Goal: Task Accomplishment & Management: Use online tool/utility

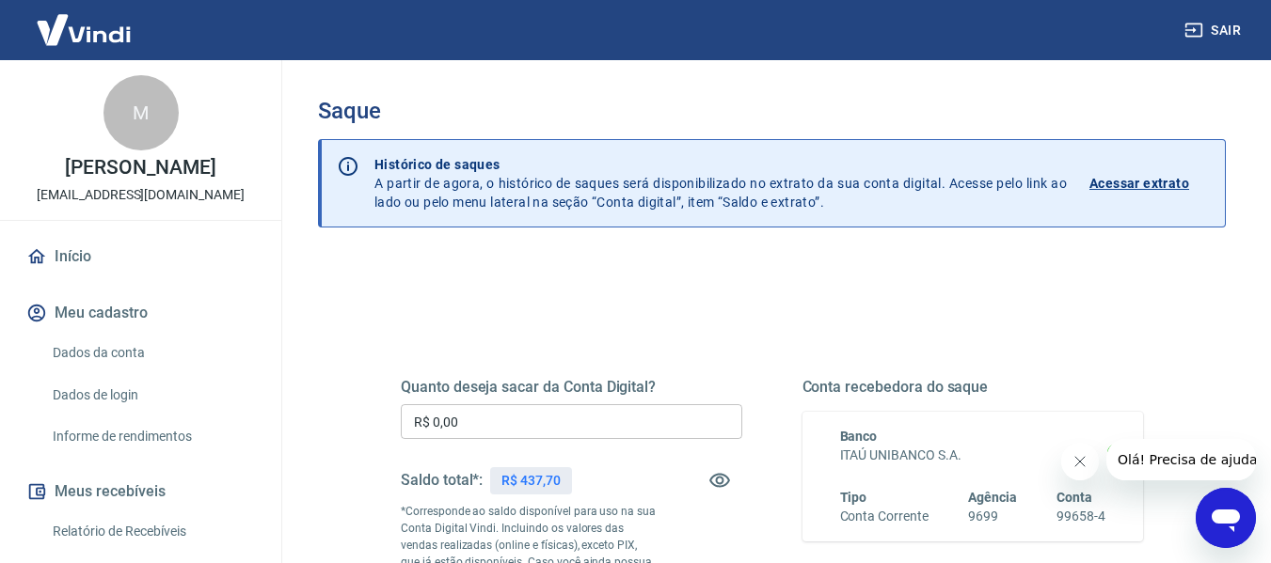
click at [590, 406] on input "R$ 0,00" at bounding box center [571, 421] width 341 height 35
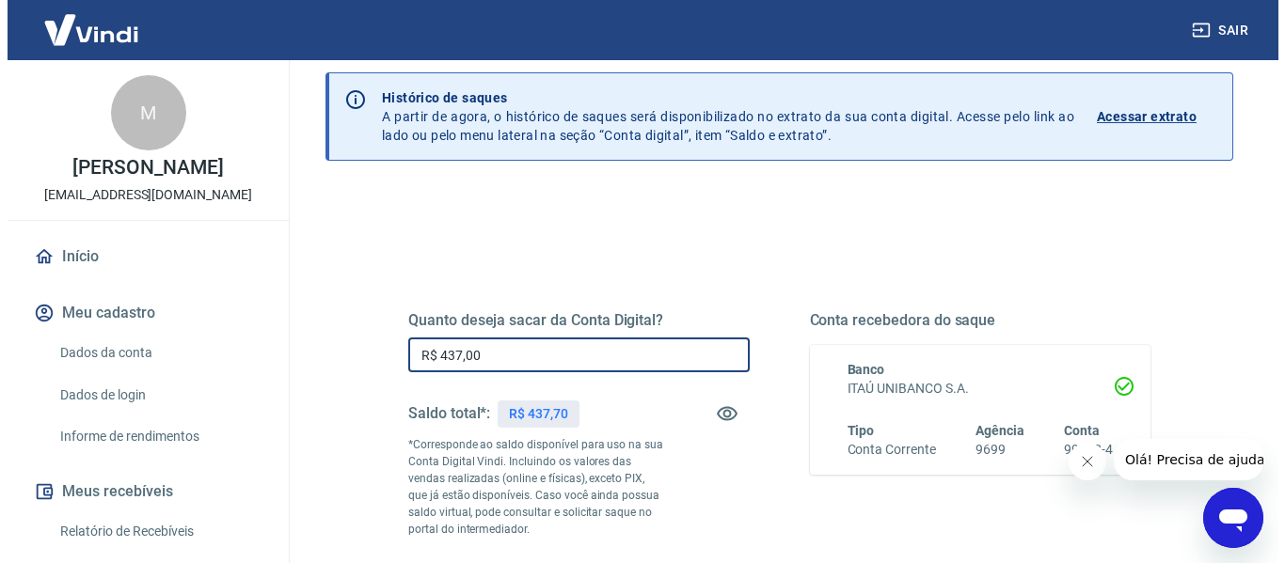
scroll to position [282, 0]
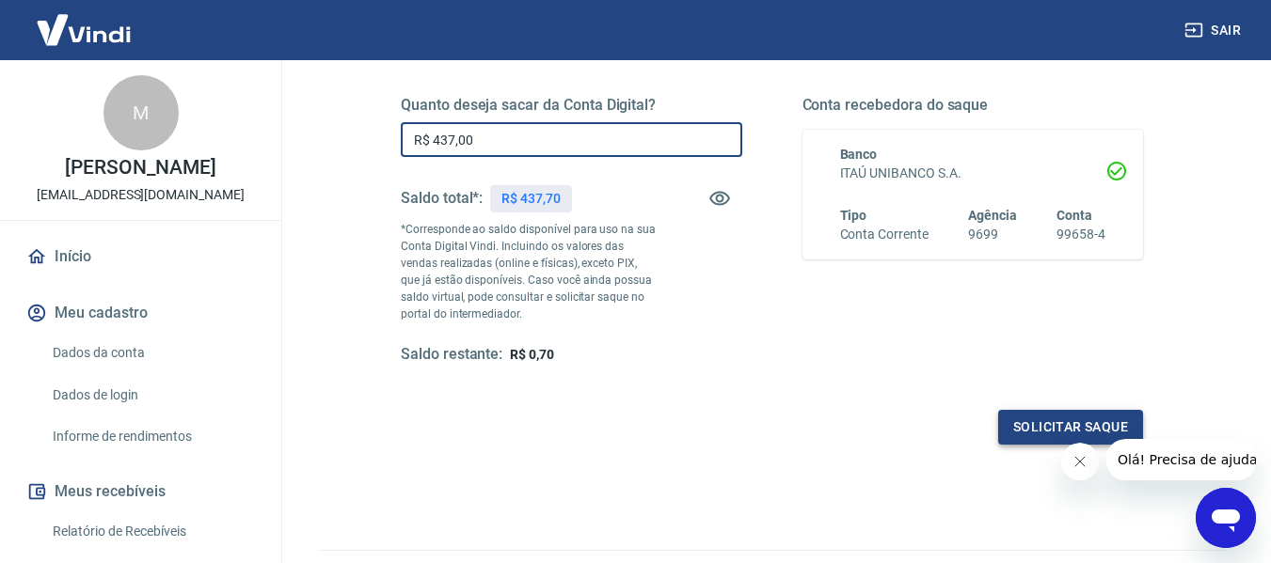
type input "R$ 437,00"
click at [1027, 426] on button "Solicitar saque" at bounding box center [1070, 427] width 145 height 35
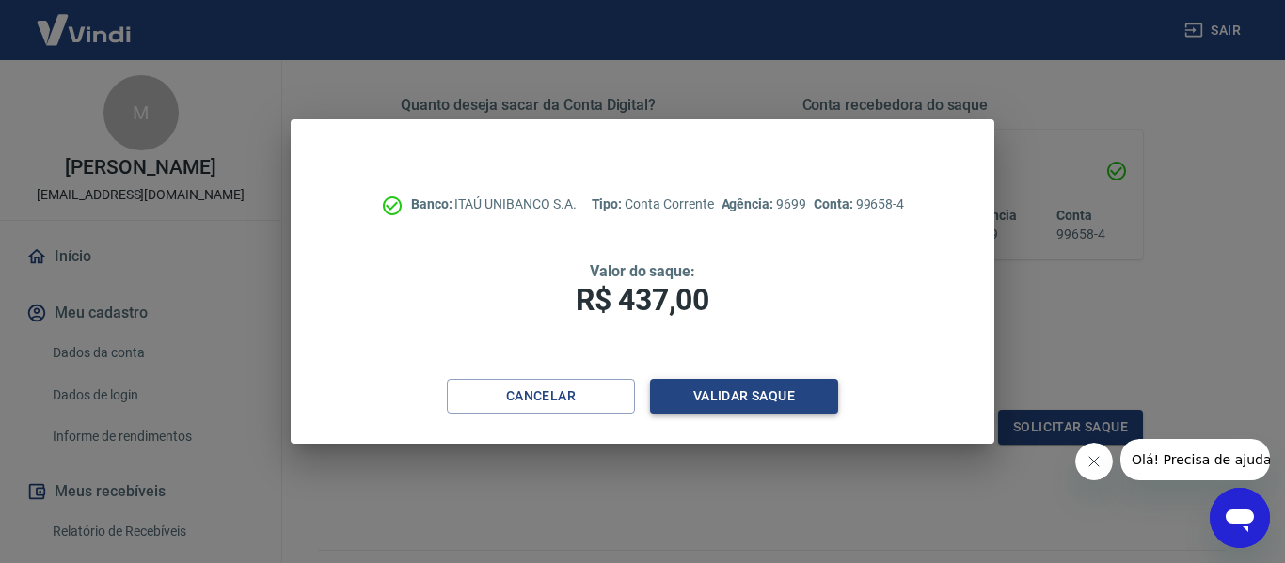
click at [795, 400] on button "Validar saque" at bounding box center [744, 396] width 188 height 35
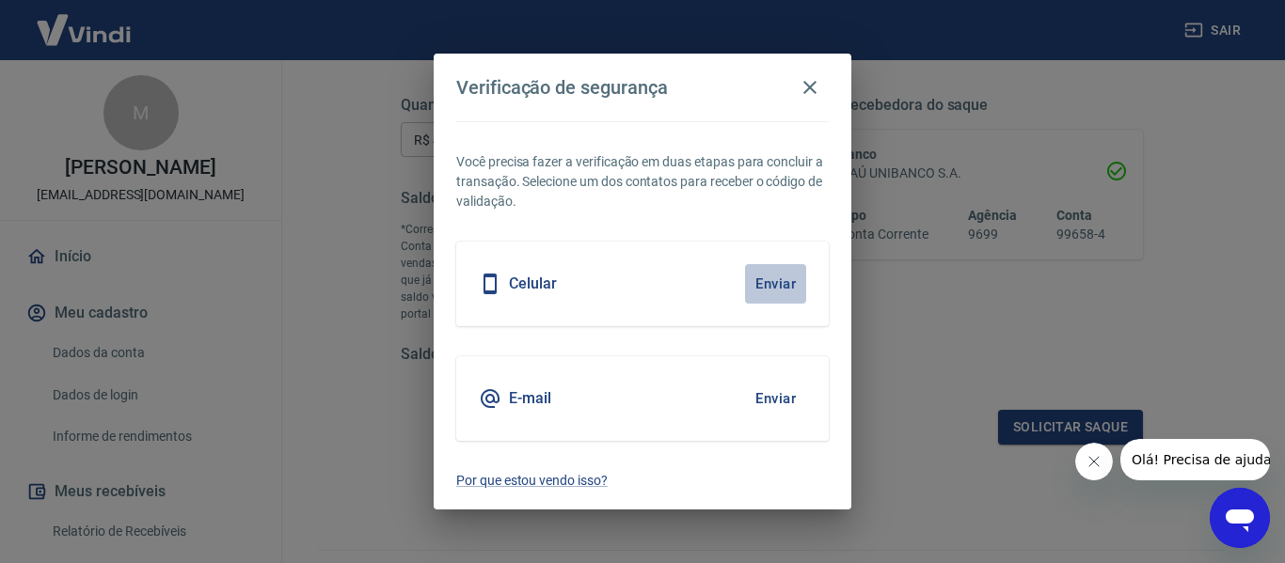
click at [795, 285] on button "Enviar" at bounding box center [775, 284] width 61 height 40
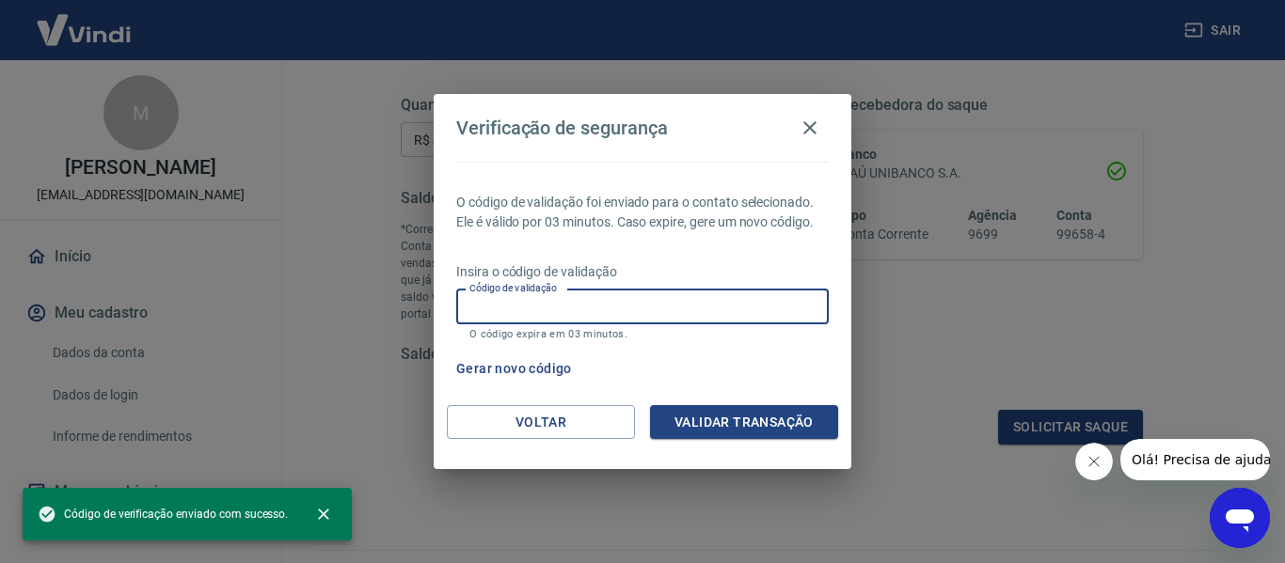
click at [669, 298] on input "Código de validação" at bounding box center [642, 307] width 372 height 35
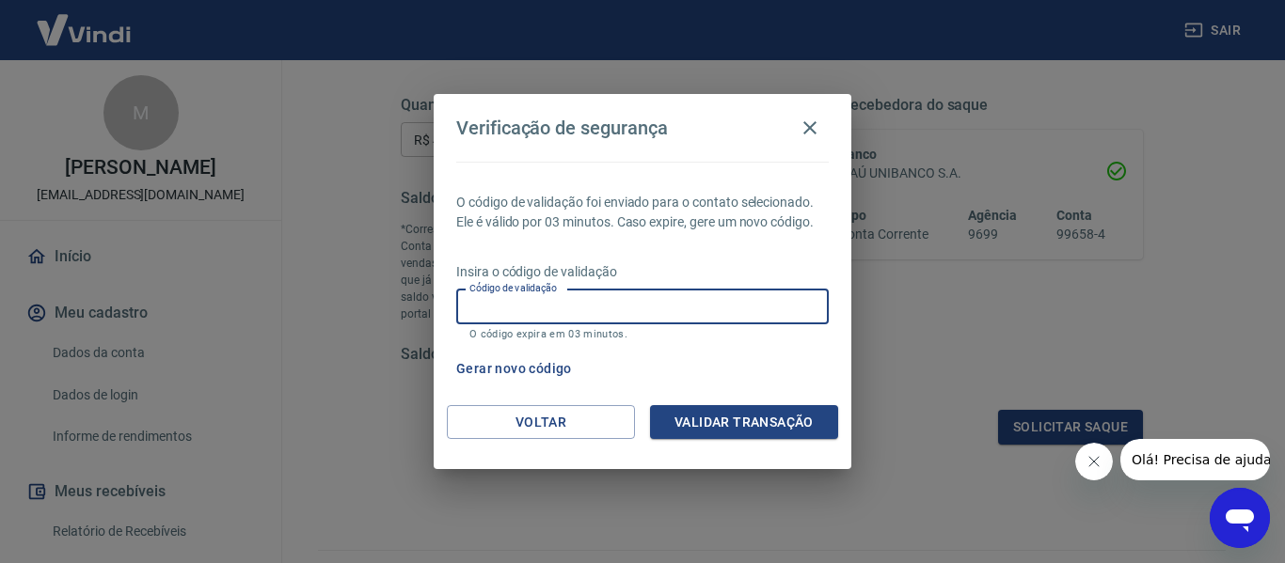
click at [703, 255] on div "O código de validação foi enviado para o contato selecionado. Ele é válido por …" at bounding box center [643, 284] width 418 height 244
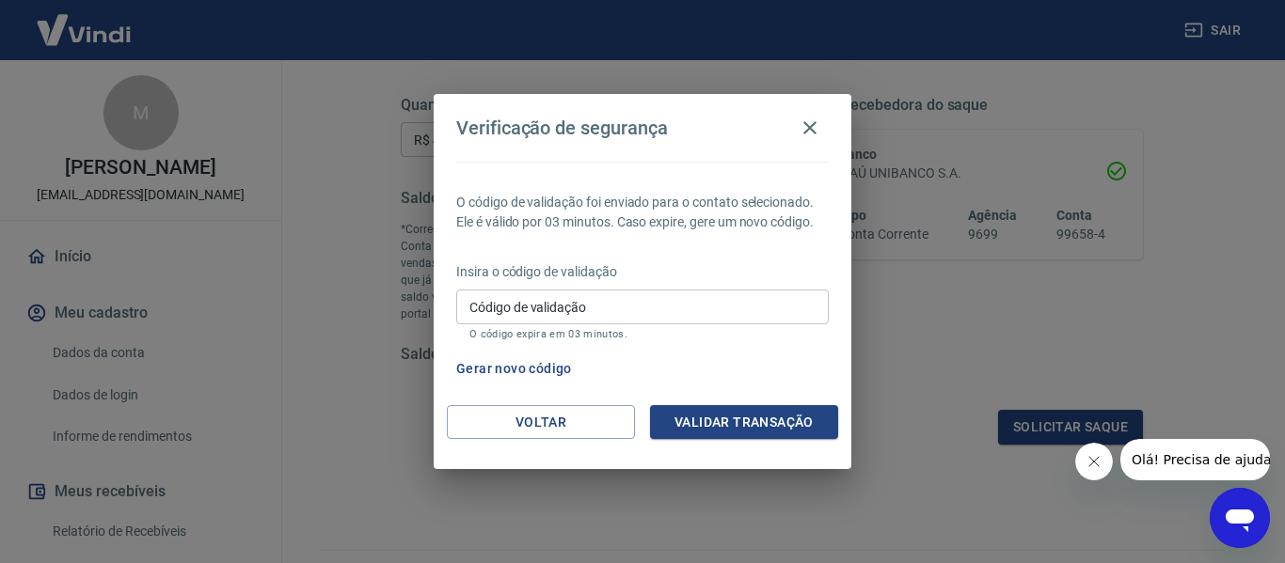
click at [657, 303] on input "Código de validação" at bounding box center [642, 307] width 372 height 35
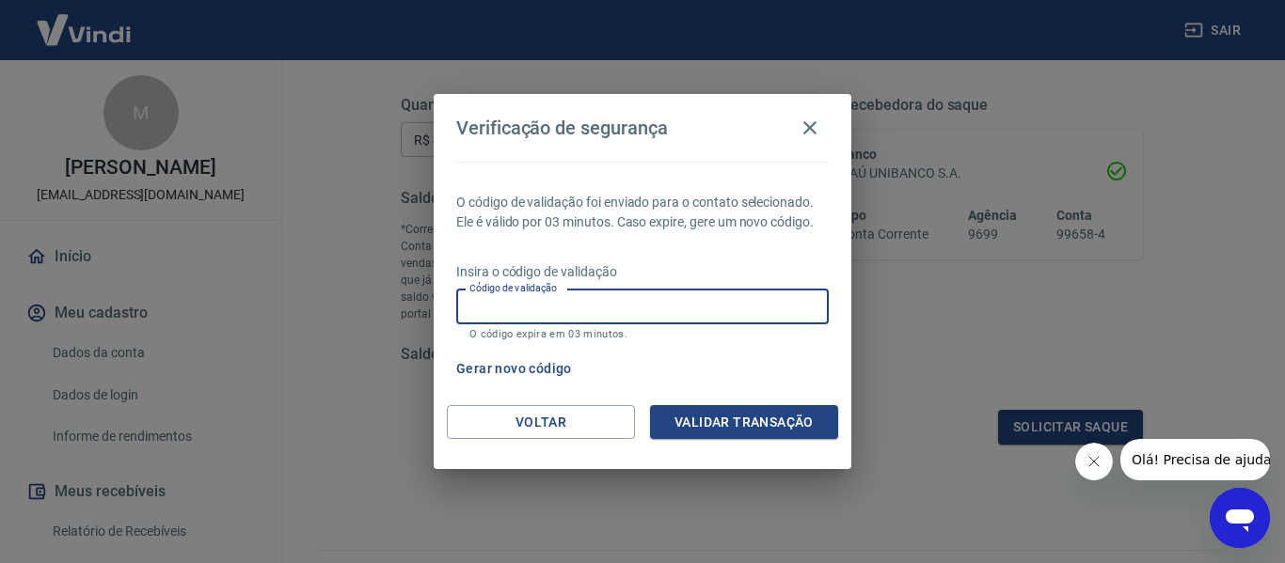
click at [750, 373] on div "Gerar novo código" at bounding box center [639, 369] width 380 height 35
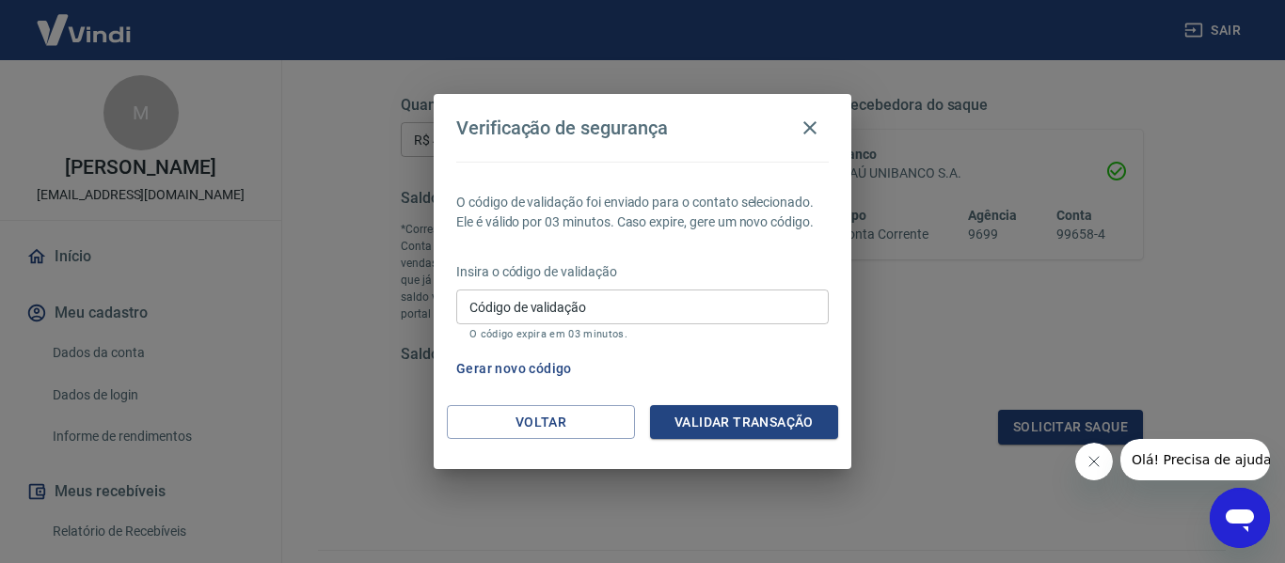
click at [543, 372] on button "Gerar novo código" at bounding box center [514, 369] width 131 height 35
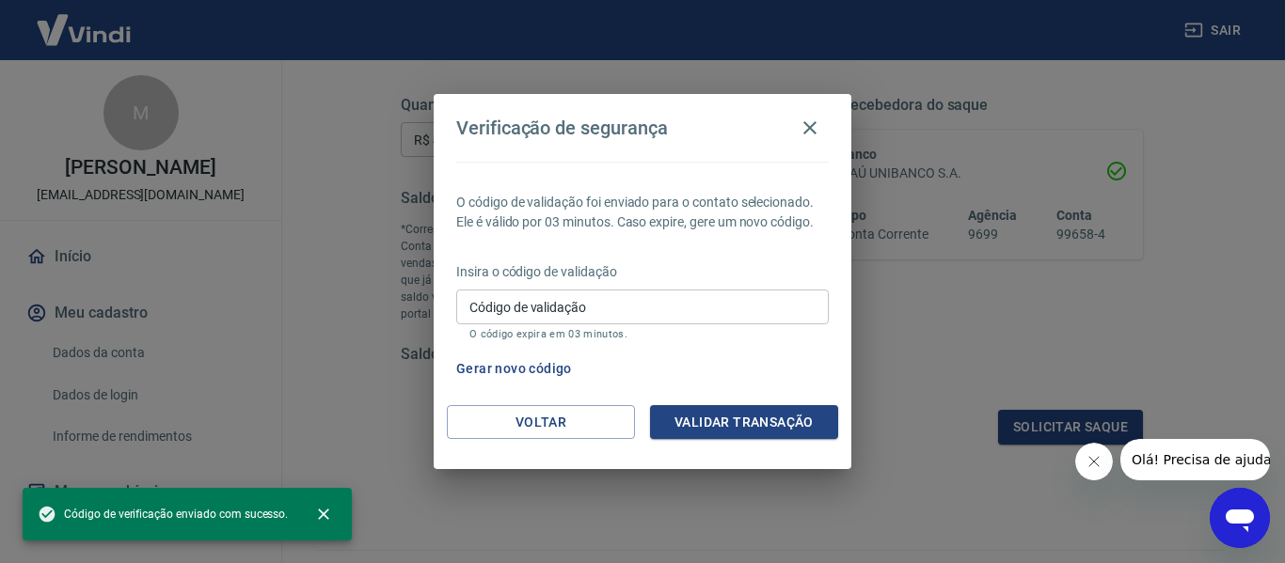
click at [616, 313] on input "Código de validação" at bounding box center [642, 307] width 372 height 35
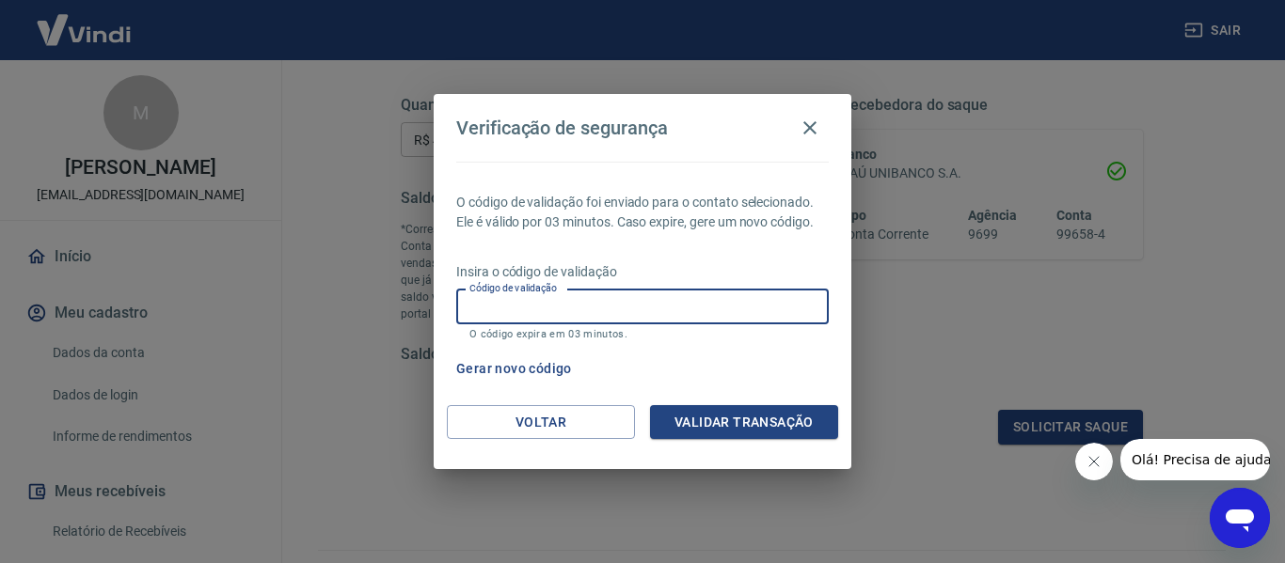
click at [680, 248] on div "O código de validação foi enviado para o contato selecionado. Ele é válido por …" at bounding box center [643, 284] width 418 height 244
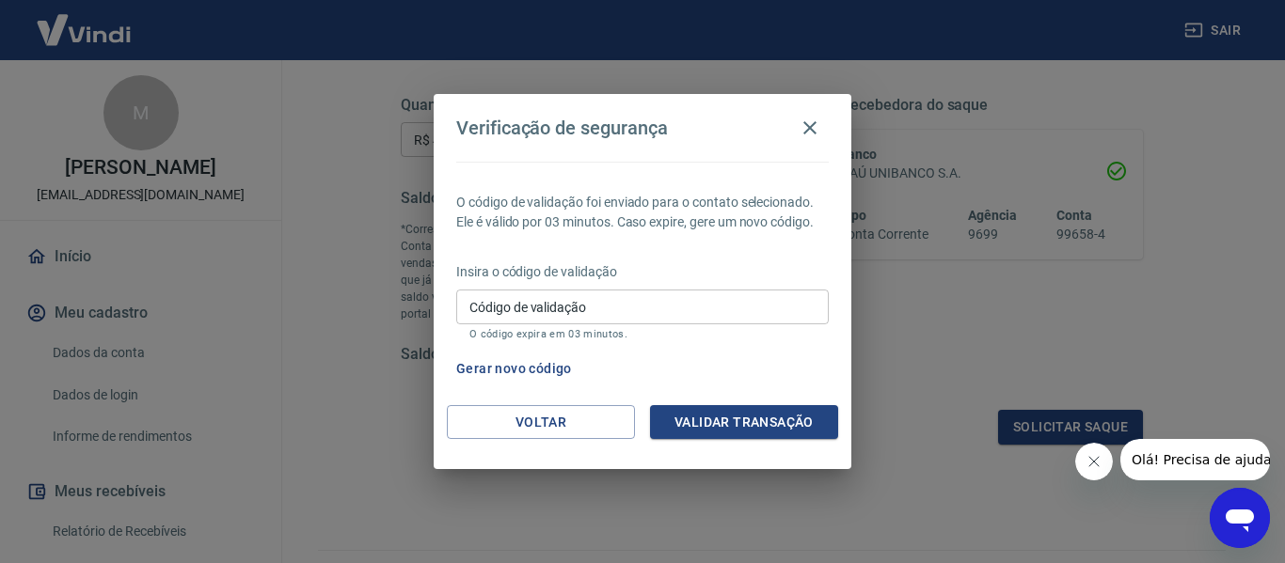
click at [657, 308] on input "Código de validação" at bounding box center [642, 307] width 372 height 35
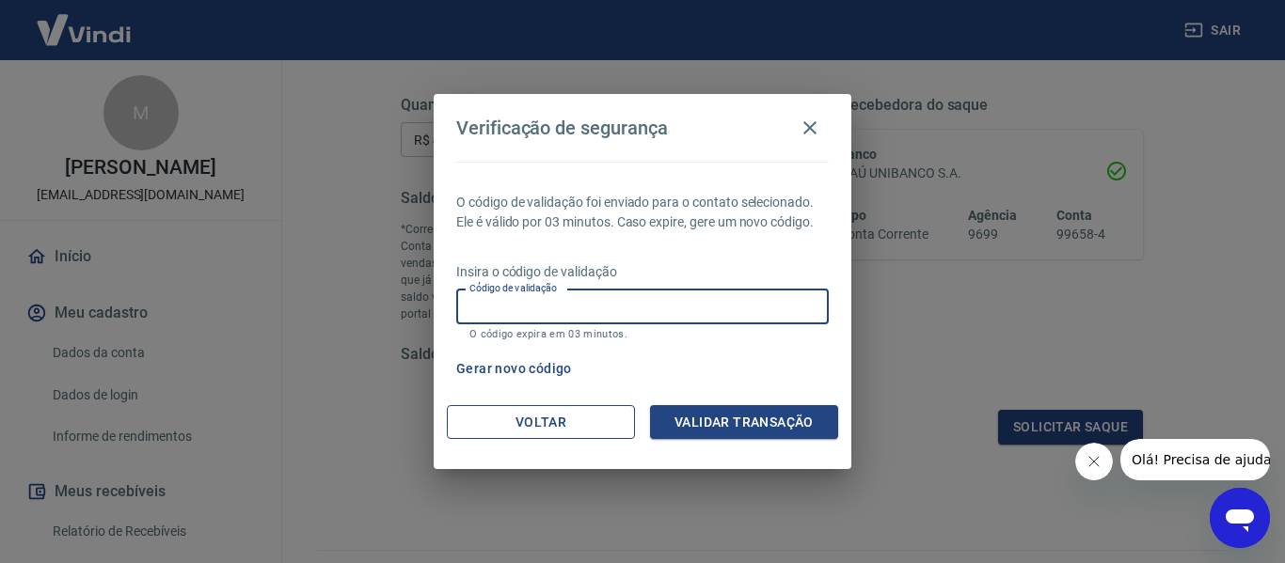
click at [530, 429] on button "Voltar" at bounding box center [541, 422] width 188 height 35
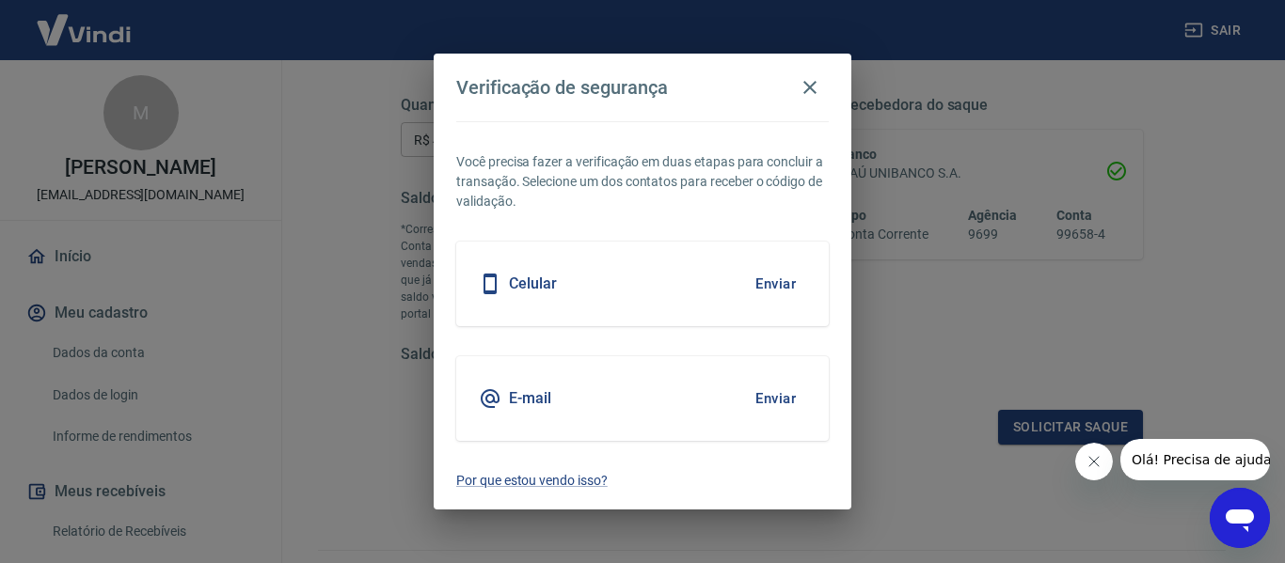
click at [782, 399] on button "Enviar" at bounding box center [775, 399] width 61 height 40
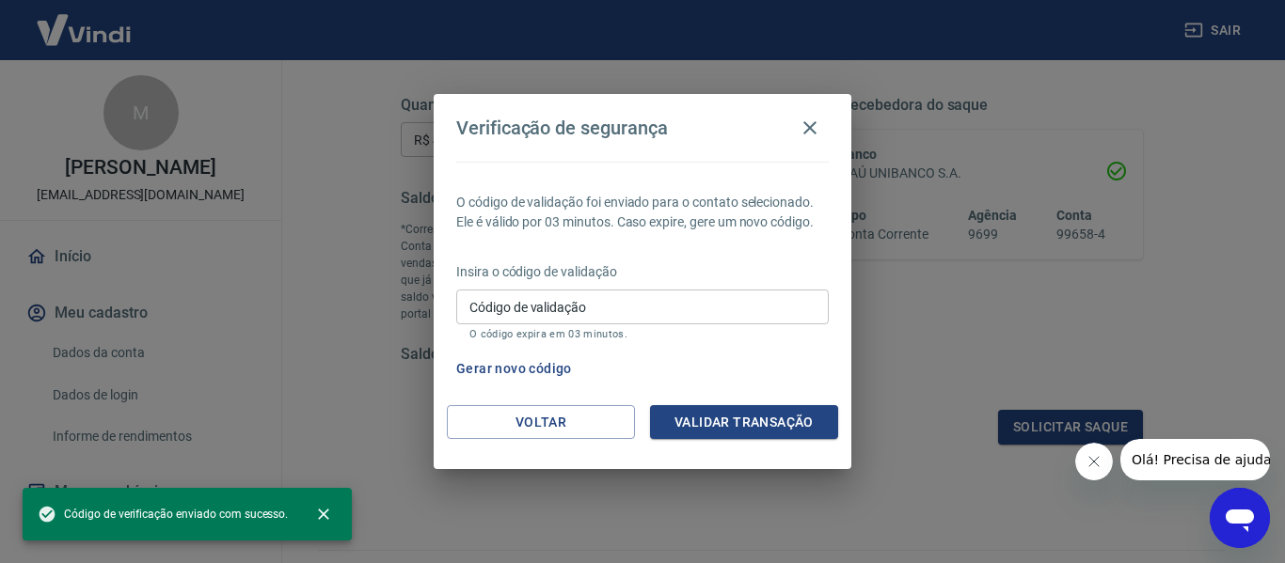
click at [573, 314] on input "Código de validação" at bounding box center [642, 307] width 372 height 35
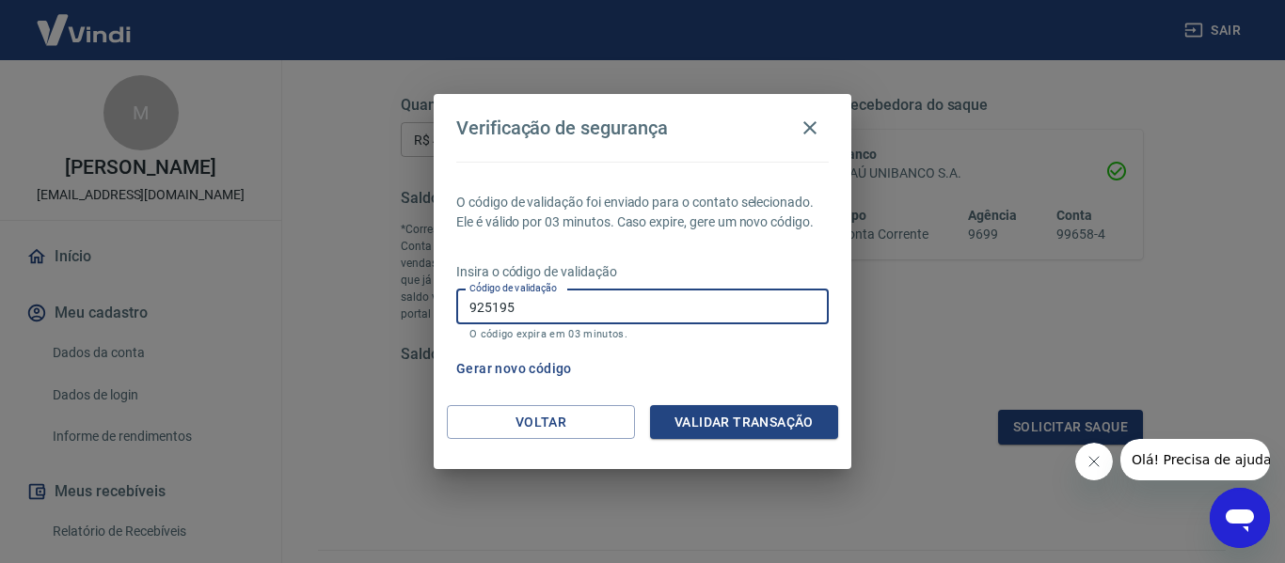
type input "925195"
click at [695, 442] on div "Voltar Validar transação" at bounding box center [643, 437] width 418 height 65
click at [704, 428] on button "Validar transação" at bounding box center [744, 422] width 188 height 35
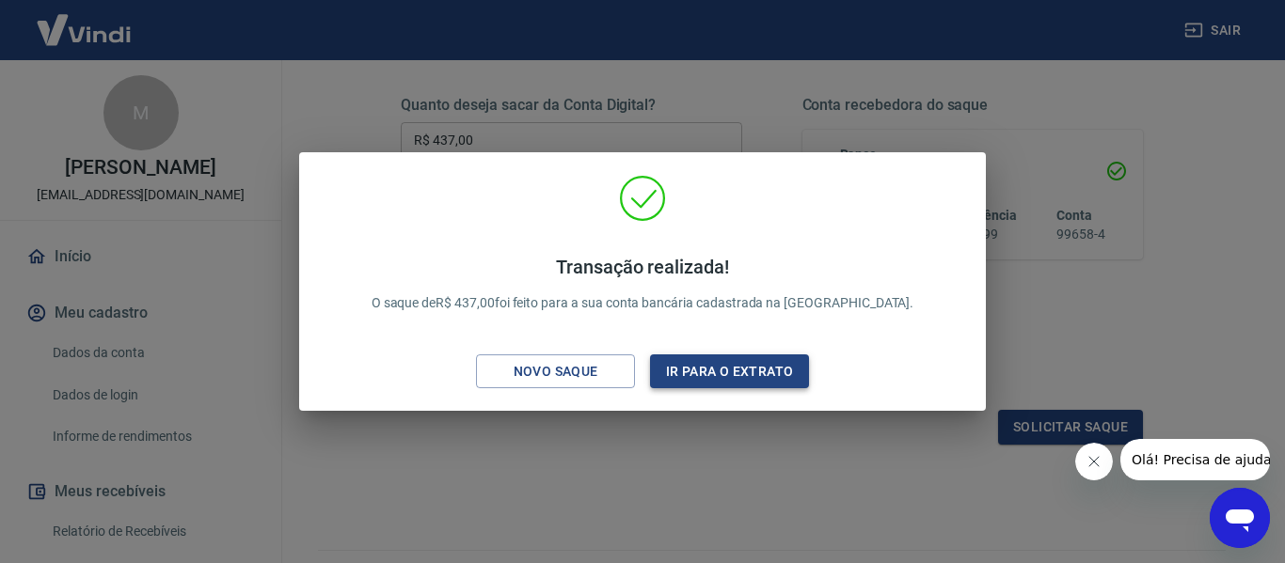
click at [736, 377] on button "Ir para o extrato" at bounding box center [729, 372] width 159 height 35
